Goal: Transaction & Acquisition: Purchase product/service

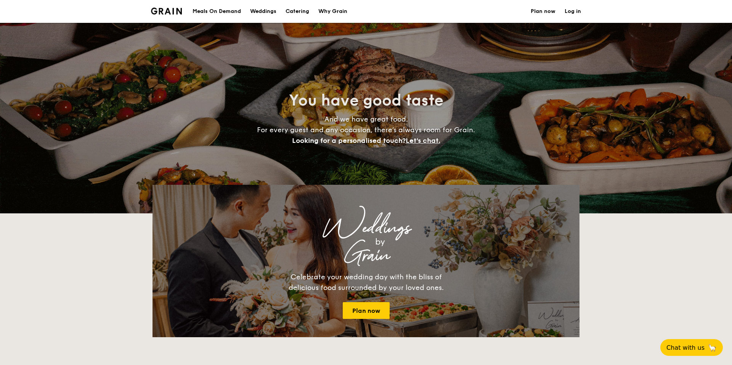
select select
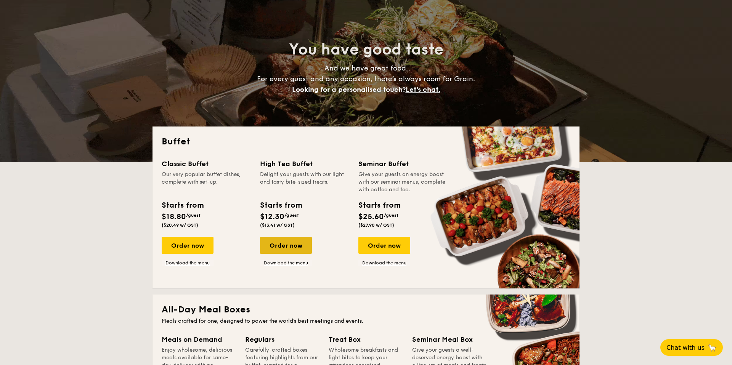
click at [286, 249] on div "Order now" at bounding box center [286, 245] width 52 height 17
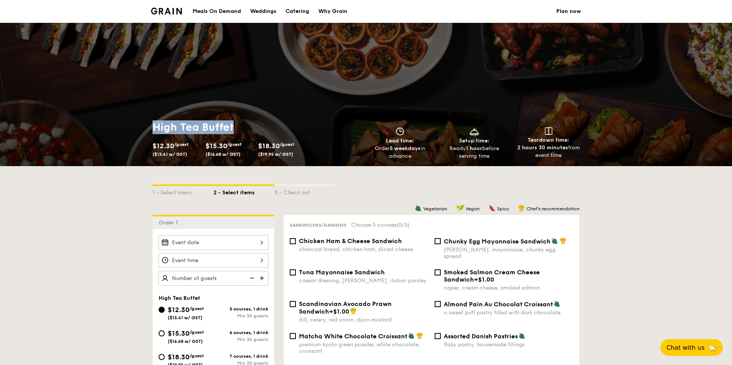
drag, startPoint x: 153, startPoint y: 130, endPoint x: 232, endPoint y: 132, distance: 79.0
click at [233, 132] on h1 "High Tea Buffet" at bounding box center [258, 128] width 211 height 14
copy h1 "High Tea Buffet"
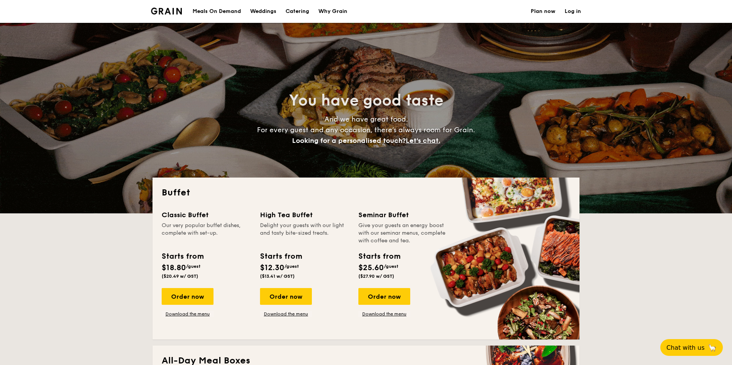
select select
click at [291, 296] on div "Order now" at bounding box center [286, 296] width 52 height 17
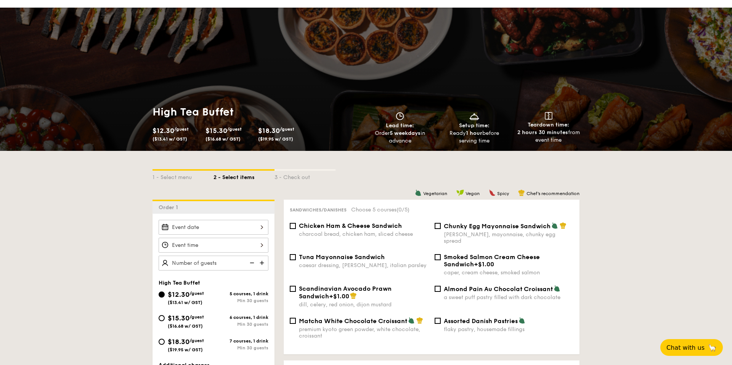
scroll to position [16, 0]
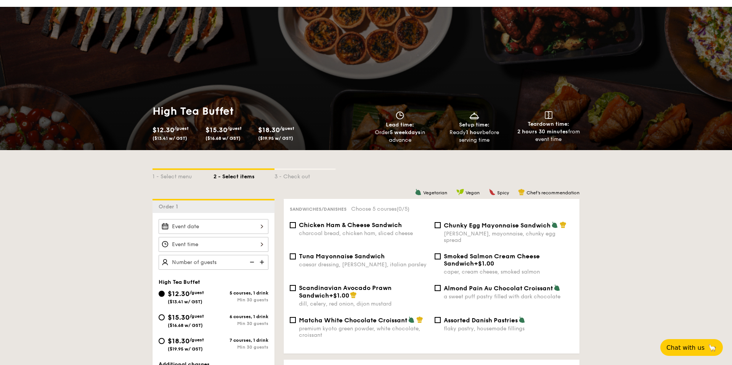
click at [211, 131] on span "$15.30" at bounding box center [217, 130] width 22 height 8
drag, startPoint x: 208, startPoint y: 132, endPoint x: 238, endPoint y: 133, distance: 29.8
click at [238, 132] on div "$15.30 /guest ($16.68 w/ GST)" at bounding box center [229, 132] width 47 height 17
click at [230, 136] on span "($16.68 w/ GST)" at bounding box center [223, 138] width 35 height 5
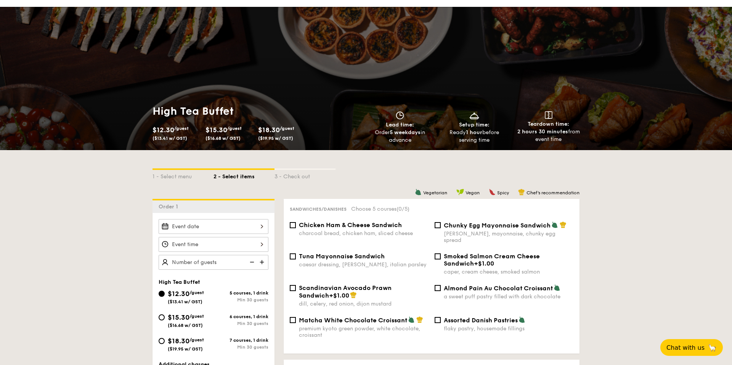
drag, startPoint x: 207, startPoint y: 130, endPoint x: 241, endPoint y: 137, distance: 35.2
click at [241, 137] on div "$15.30 /guest ($16.68 w/ GST)" at bounding box center [229, 132] width 47 height 17
copy div "$15.30 /guest ($16.68 w/ GST)"
